Goal: Communication & Community: Answer question/provide support

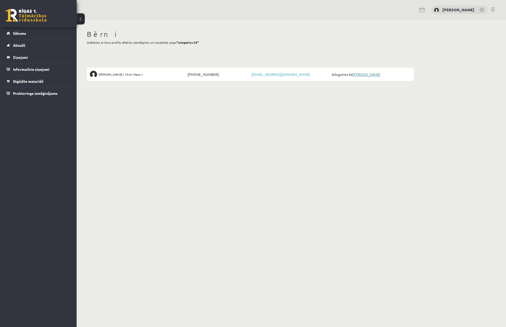
click at [371, 75] on link "[PERSON_NAME]" at bounding box center [366, 74] width 28 height 5
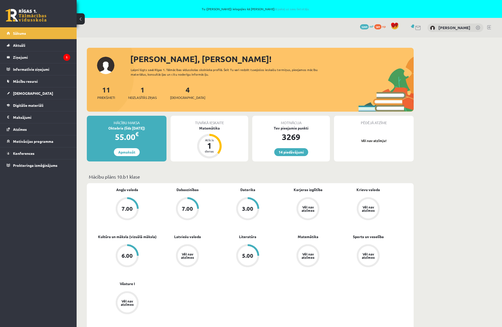
click at [229, 142] on div "Tuvākā ieskaite Matemātika Atlicis 1 dienas" at bounding box center [210, 139] width 78 height 46
click at [211, 145] on div "1" at bounding box center [209, 145] width 15 height 8
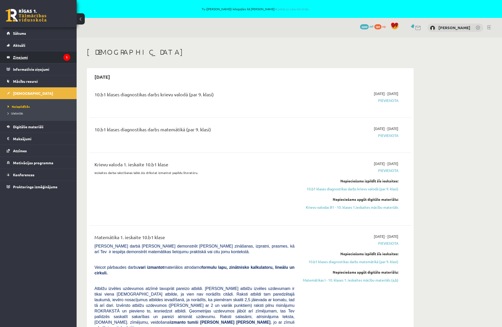
click at [57, 58] on legend "Ziņojumi 1" at bounding box center [41, 57] width 57 height 12
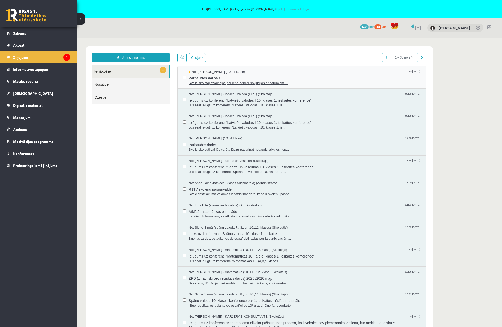
click at [318, 81] on span "Sveiki skolotāj atvainojos par lēno adbildi nokļūdijos ar datumiem ..." at bounding box center [305, 83] width 232 height 5
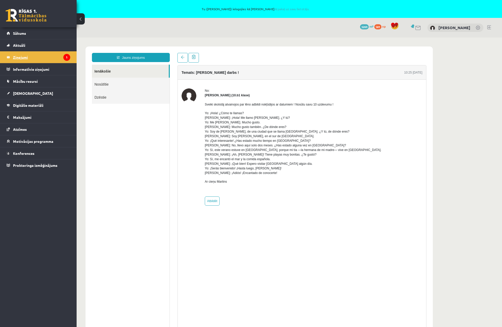
click at [40, 60] on legend "Ziņojumi 1" at bounding box center [41, 57] width 57 height 12
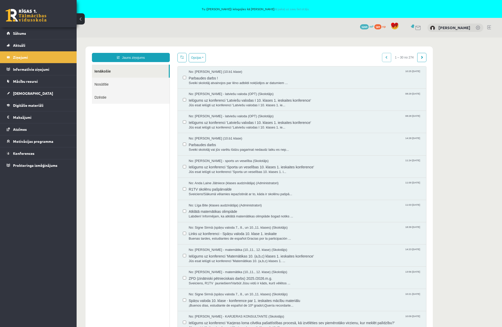
click at [114, 70] on link "Ienākošie" at bounding box center [130, 71] width 77 height 13
click at [24, 33] on span "Sākums" at bounding box center [19, 33] width 13 height 5
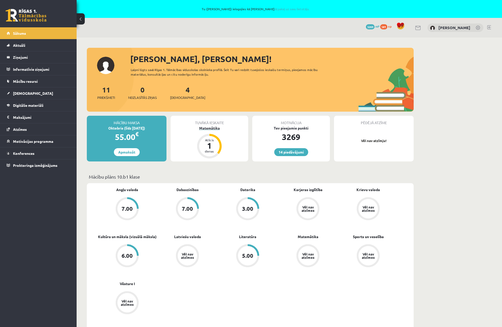
click at [212, 145] on div "1" at bounding box center [209, 145] width 15 height 8
